Goal: Information Seeking & Learning: Learn about a topic

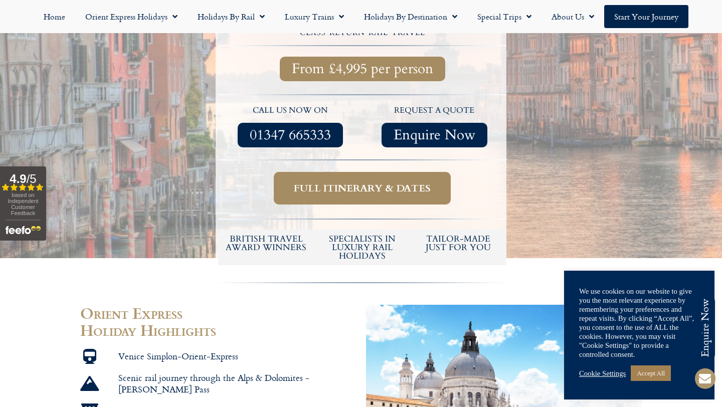
scroll to position [418, 0]
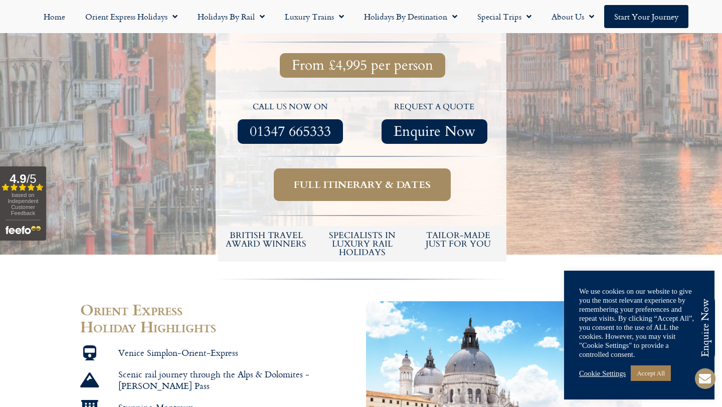
click at [309, 178] on span "Full itinerary & dates" at bounding box center [362, 184] width 137 height 13
click at [334, 178] on span "Full itinerary & dates" at bounding box center [362, 184] width 137 height 13
click at [336, 178] on span "Full itinerary & dates" at bounding box center [362, 184] width 137 height 13
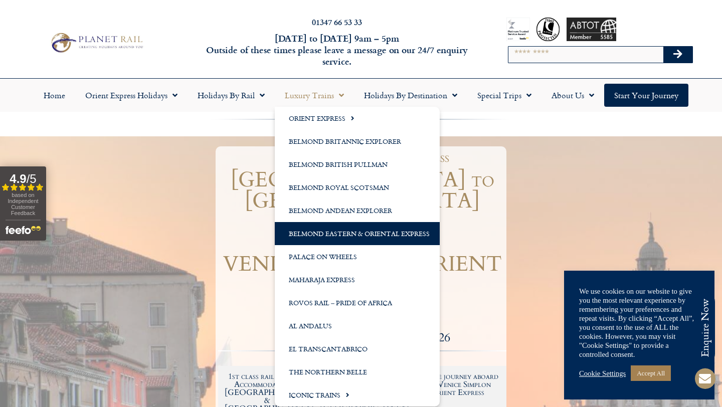
click at [330, 234] on link "Belmond Eastern & Oriental Express" at bounding box center [357, 233] width 165 height 23
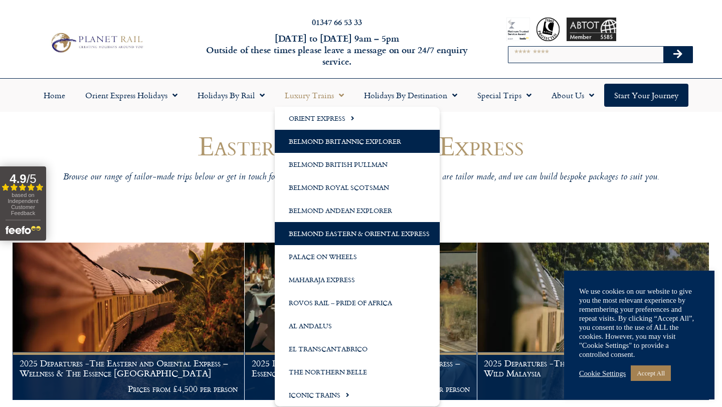
click at [340, 135] on link "Belmond Britannic Explorer" at bounding box center [357, 141] width 165 height 23
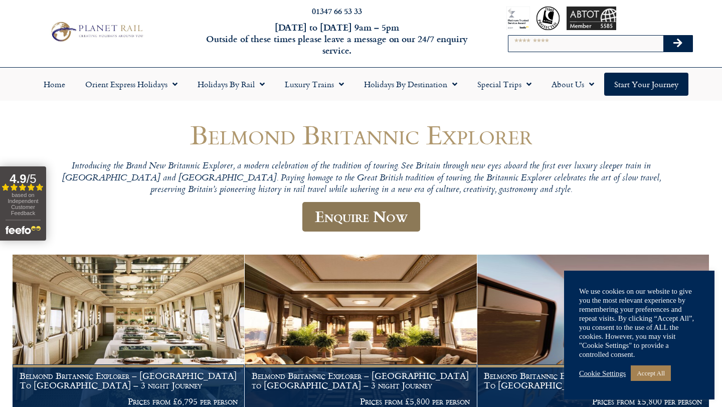
scroll to position [12, 0]
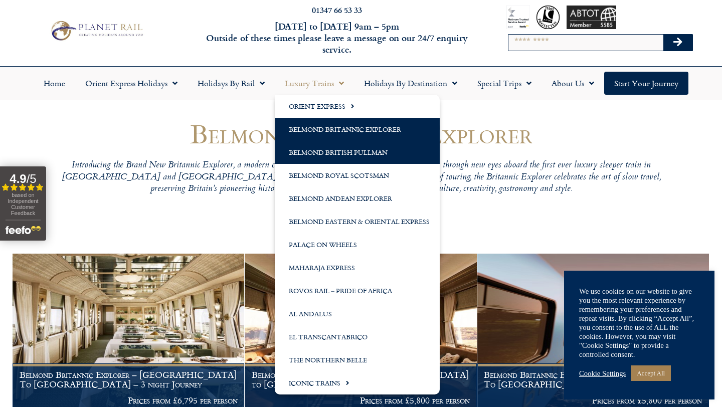
click at [333, 144] on link "Belmond British Pullman" at bounding box center [357, 152] width 165 height 23
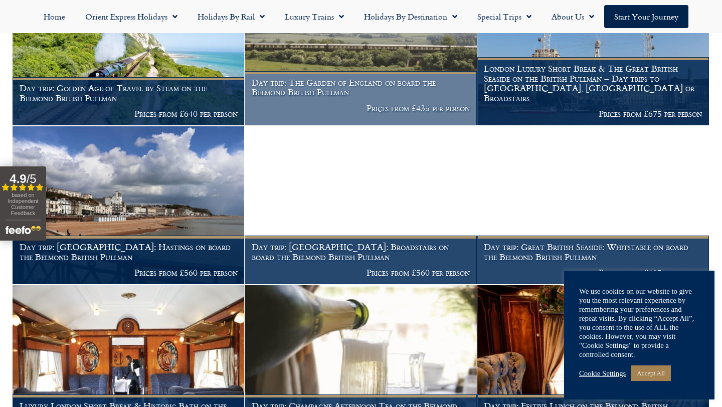
scroll to position [231, 0]
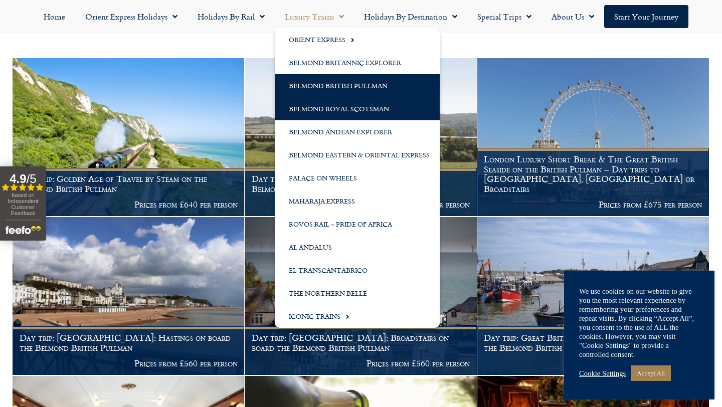
click at [306, 115] on link "Belmond Royal Scotsman" at bounding box center [357, 108] width 165 height 23
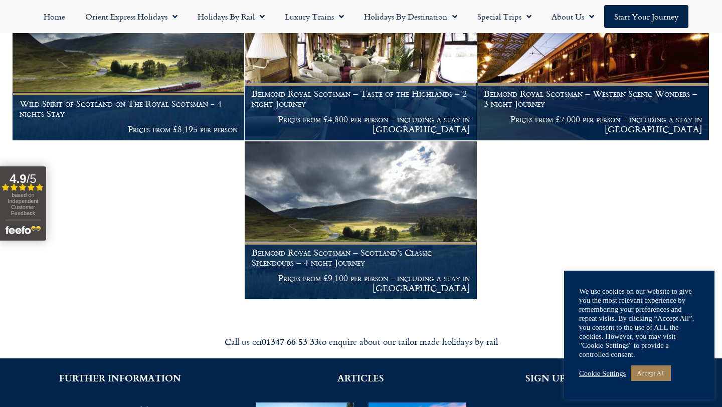
scroll to position [263, 0]
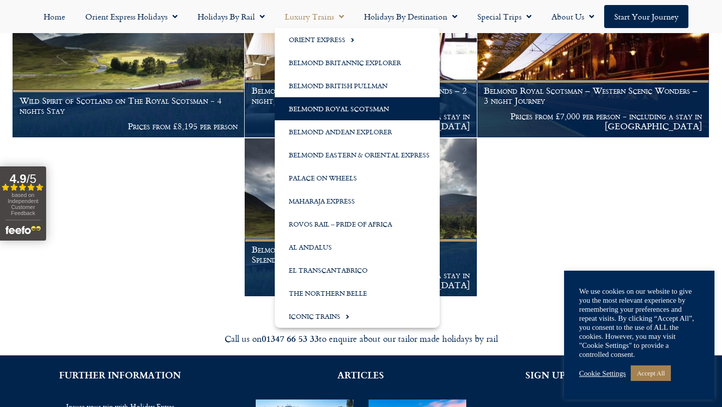
click at [329, 15] on link "Luxury Trains" at bounding box center [314, 16] width 79 height 23
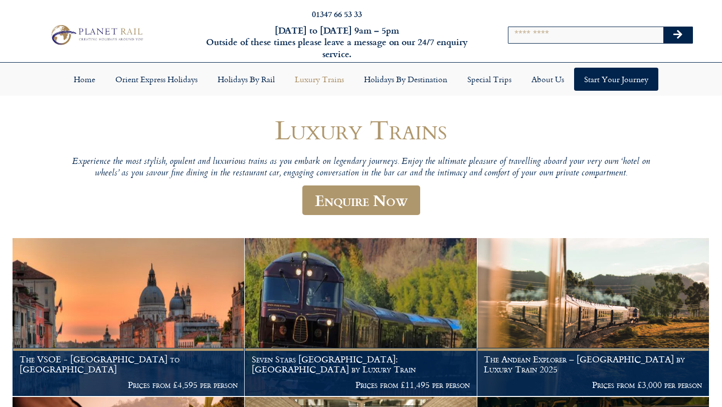
click at [334, 83] on link "Luxury Trains" at bounding box center [319, 79] width 69 height 23
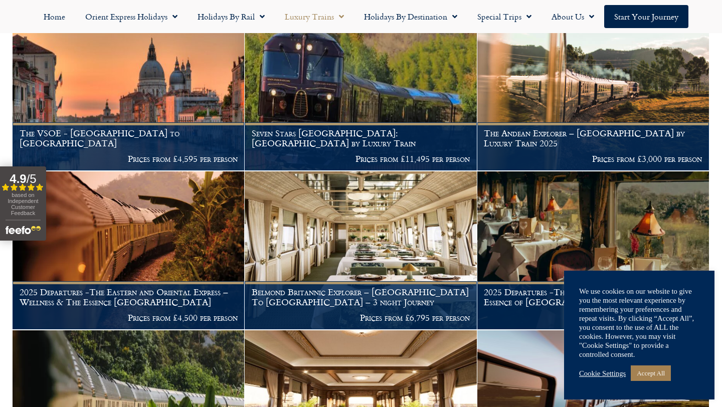
scroll to position [243, 0]
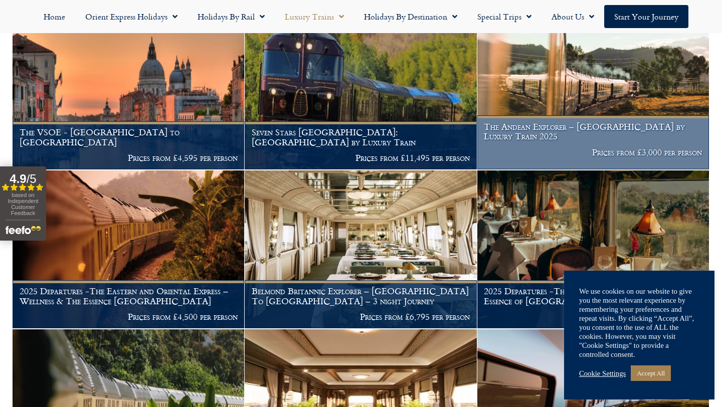
click at [506, 130] on h1 "The Andean Explorer – Peru by Luxury Train 2025" at bounding box center [593, 132] width 218 height 20
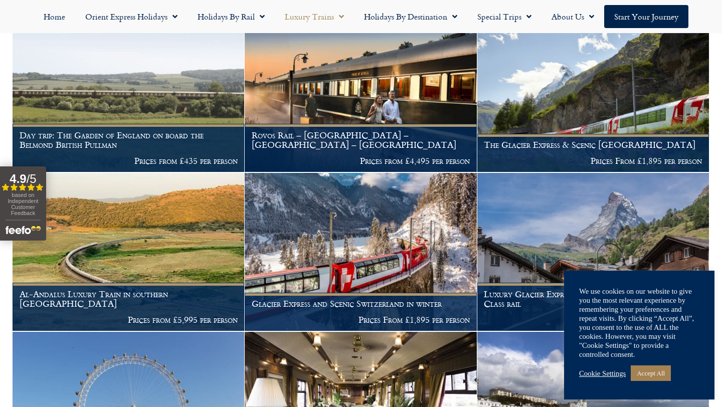
scroll to position [718, 0]
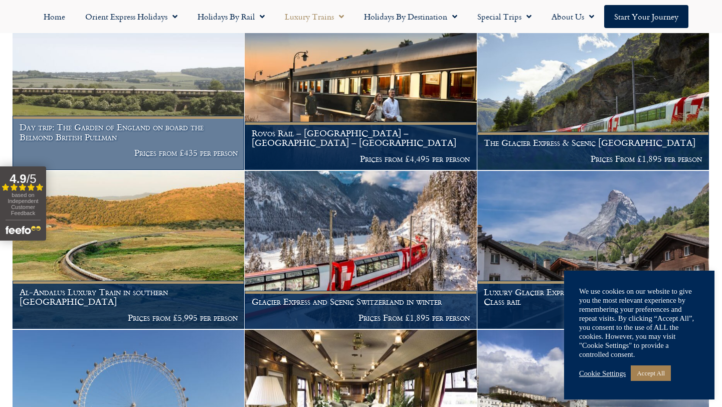
click at [110, 148] on p "Prices from £435 per person" at bounding box center [129, 153] width 218 height 10
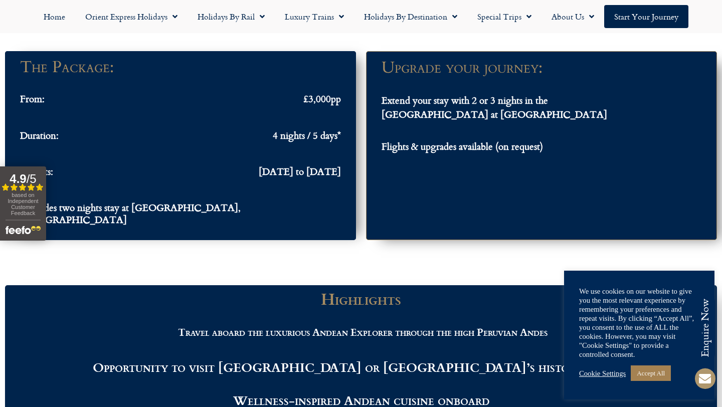
scroll to position [934, 0]
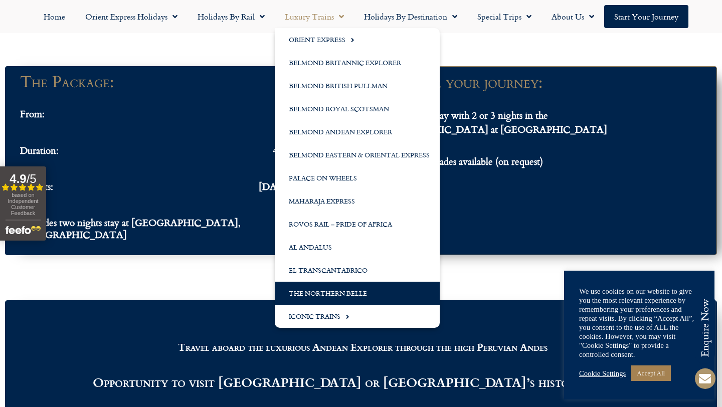
click at [316, 290] on link "The Northern Belle" at bounding box center [357, 293] width 165 height 23
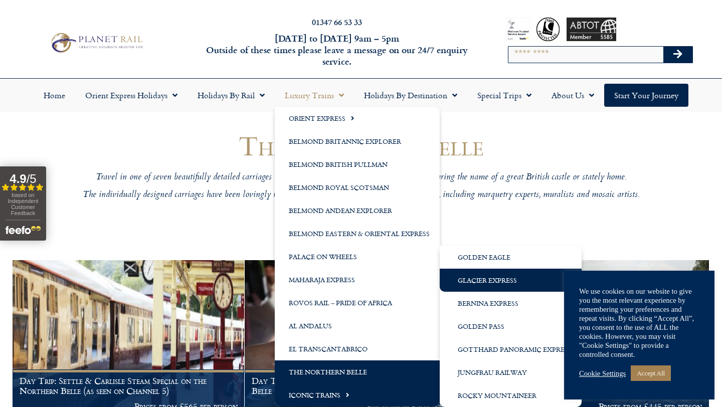
click at [480, 278] on link "Glacier Express" at bounding box center [510, 280] width 142 height 23
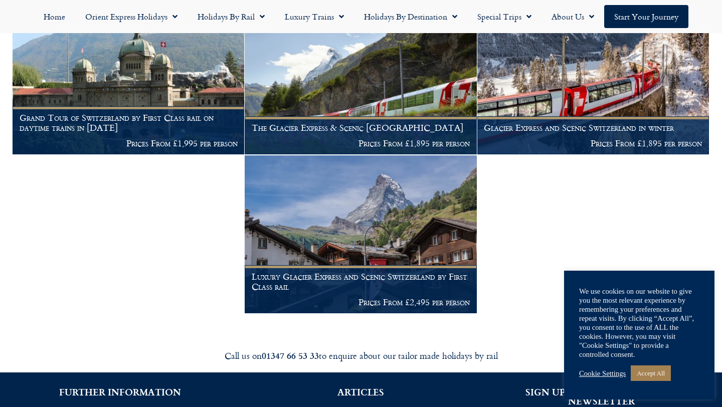
scroll to position [242, 0]
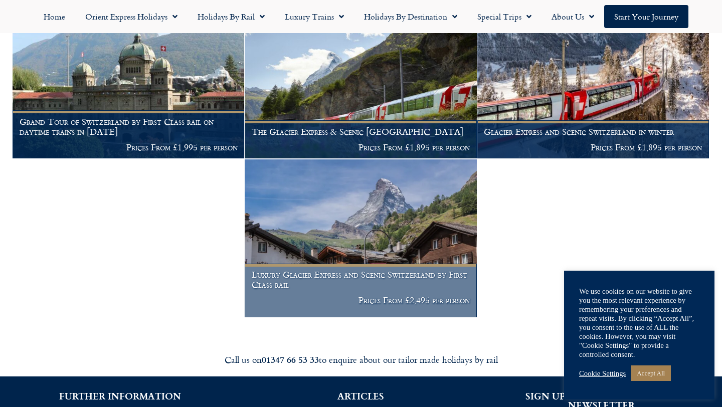
click at [412, 280] on h1 "Luxury Glacier Express and Scenic Switzerland by First Class rail" at bounding box center [361, 280] width 218 height 20
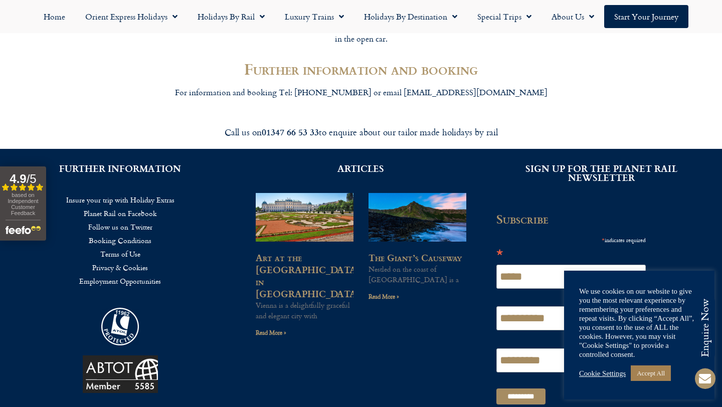
scroll to position [1588, 0]
